Goal: Information Seeking & Learning: Learn about a topic

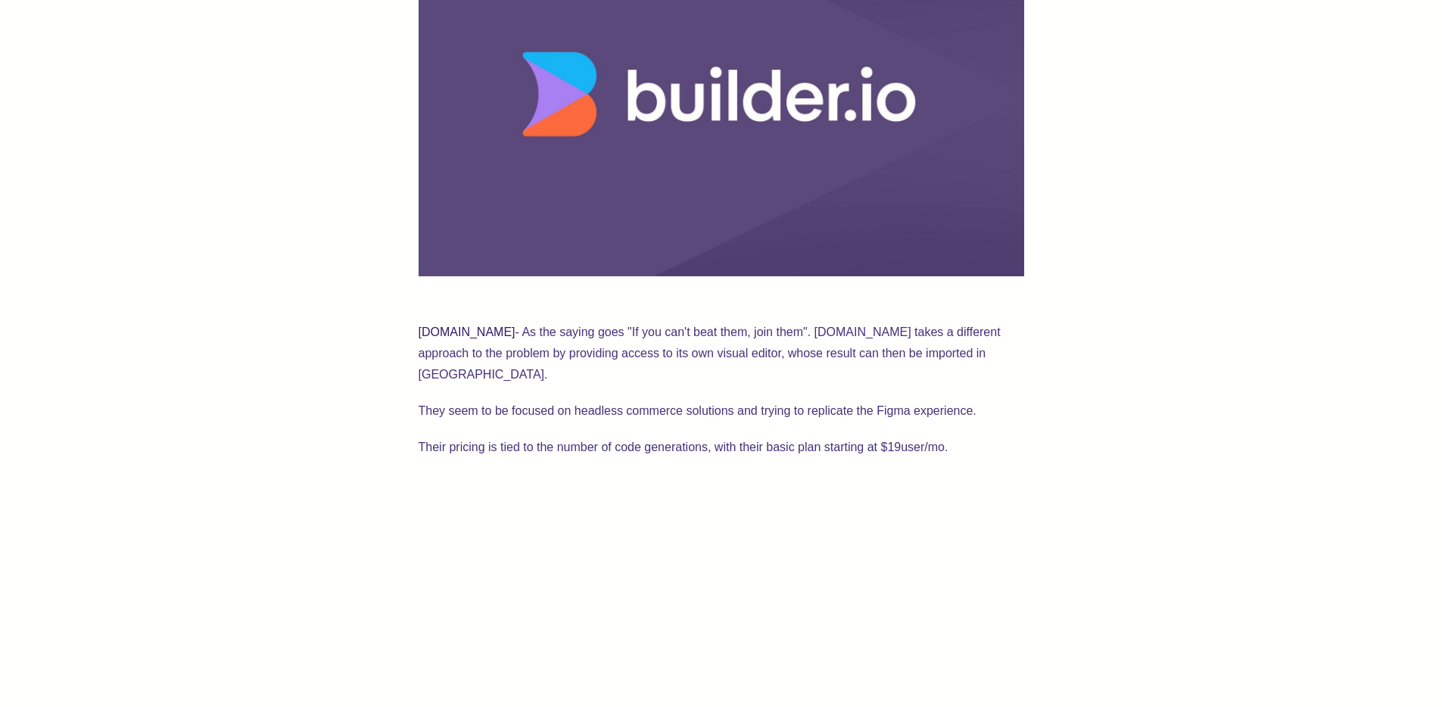
scroll to position [738, 0]
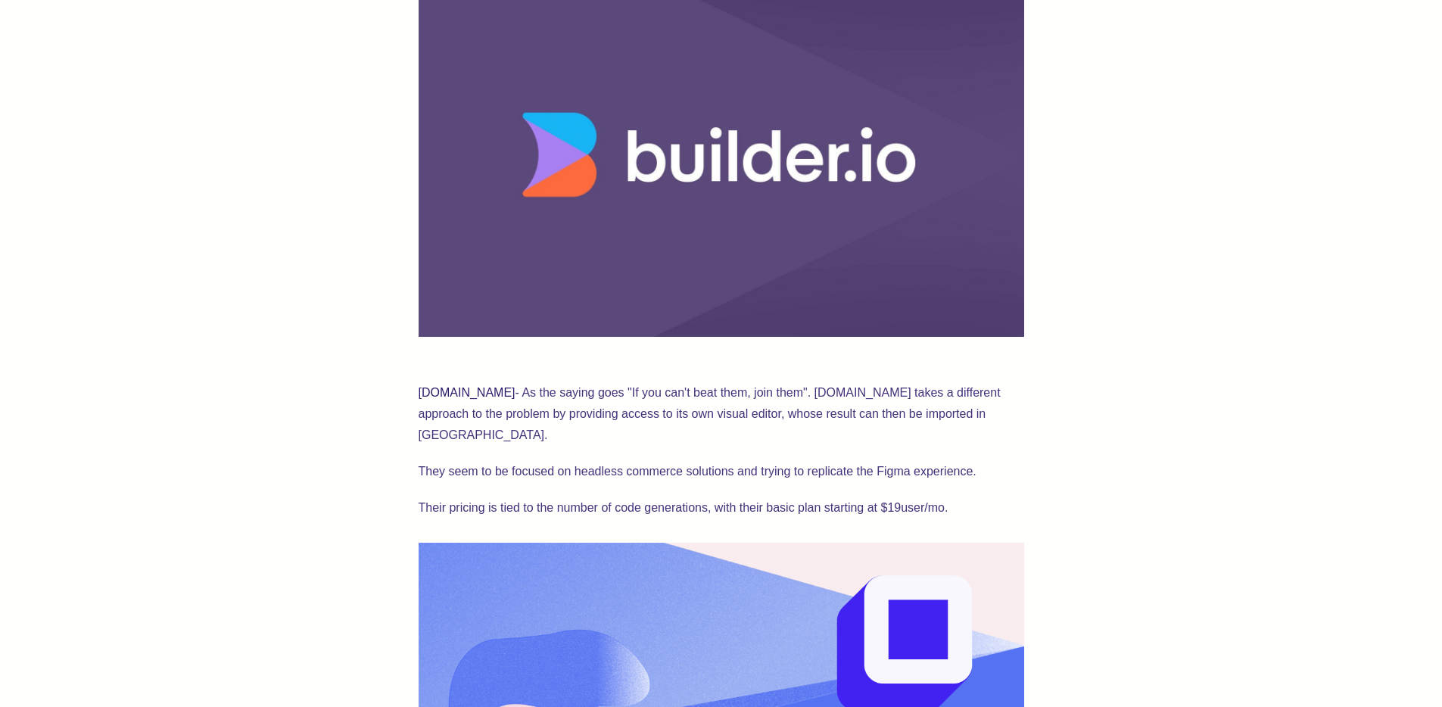
click at [428, 393] on link "builder.io" at bounding box center [466, 392] width 97 height 13
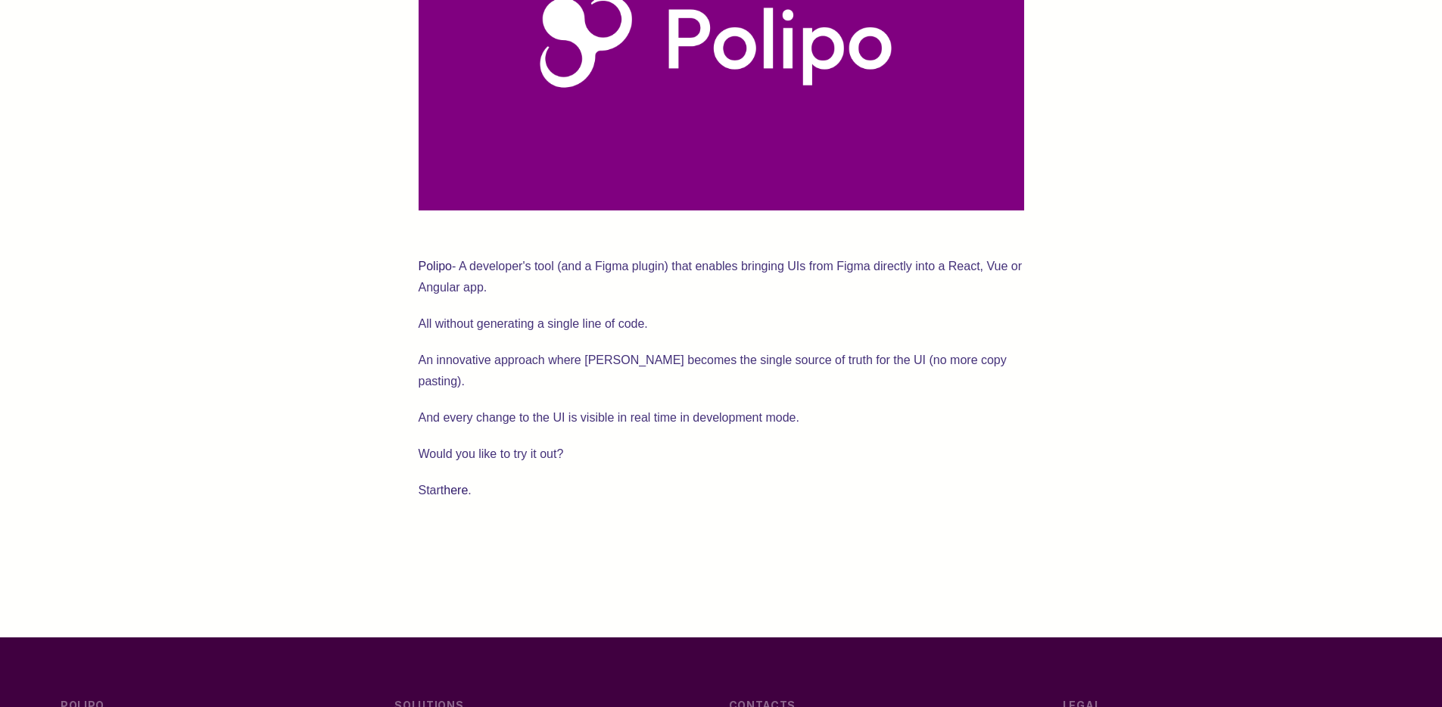
scroll to position [3459, 0]
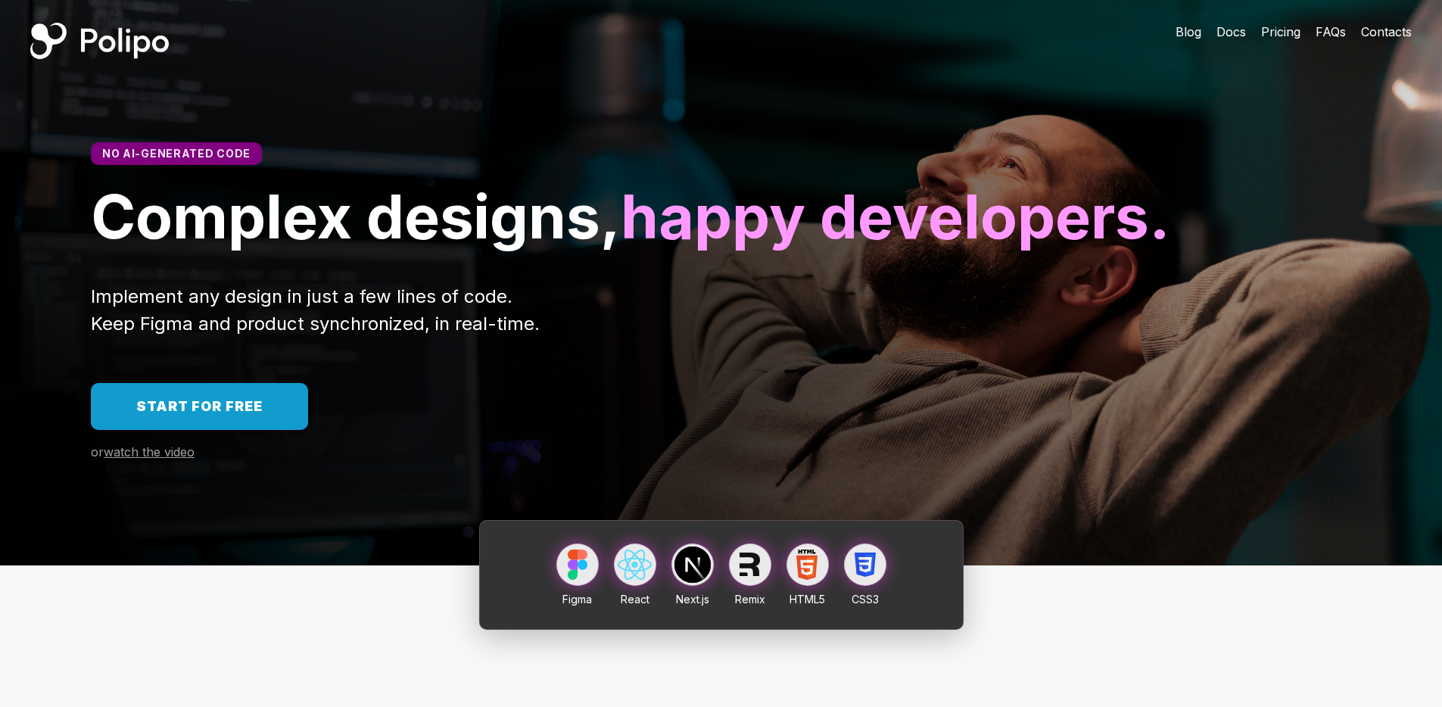
click at [1270, 34] on span "Pricing" at bounding box center [1280, 31] width 39 height 15
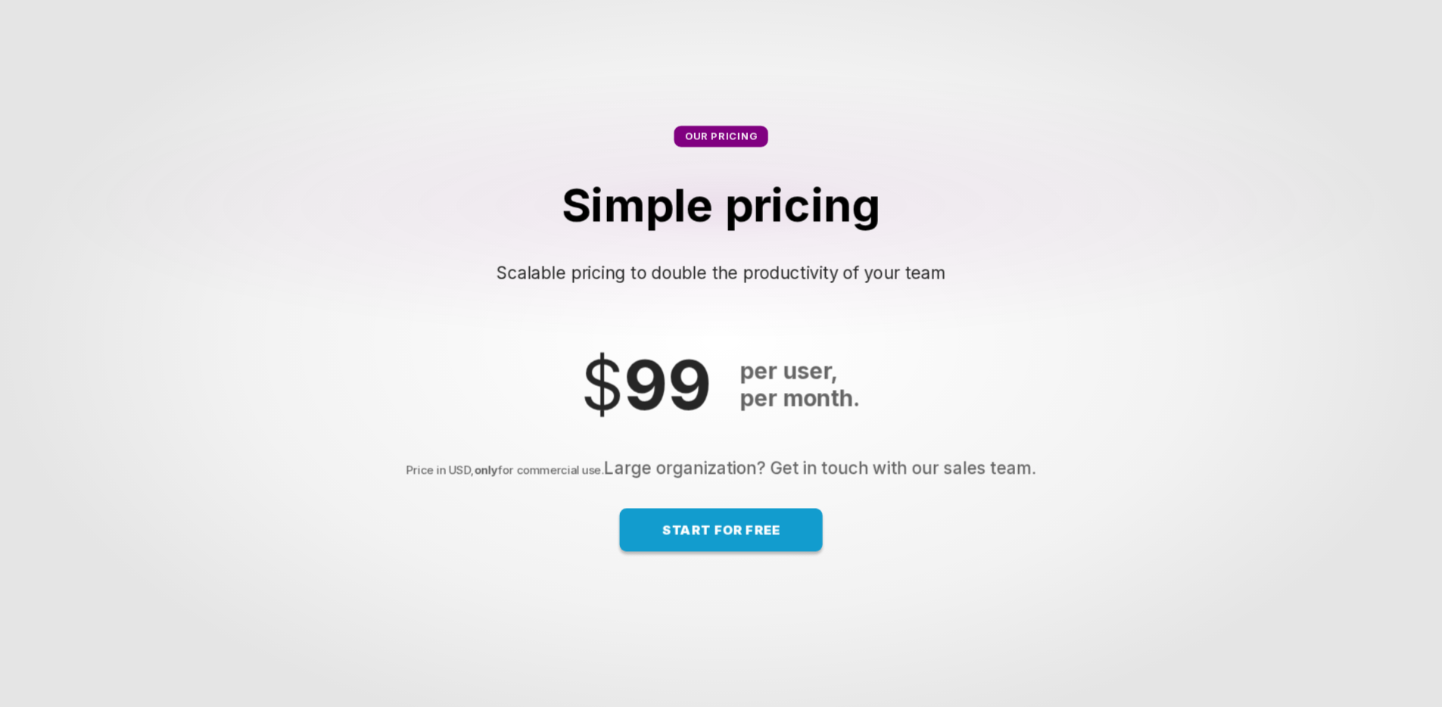
scroll to position [9517, 0]
